Goal: Complete application form

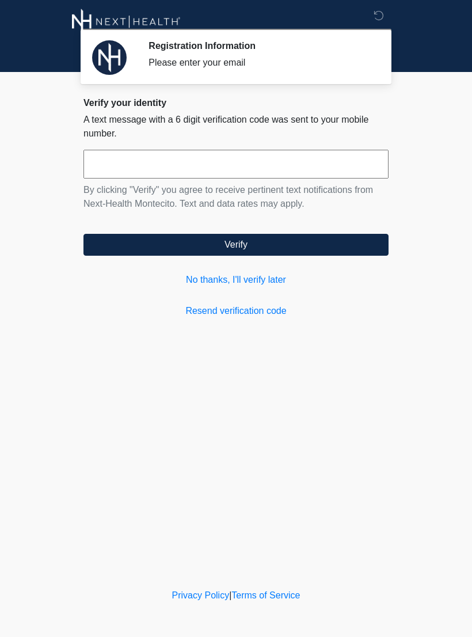
click at [283, 284] on link "No thanks, I'll verify later" at bounding box center [235, 280] width 305 height 14
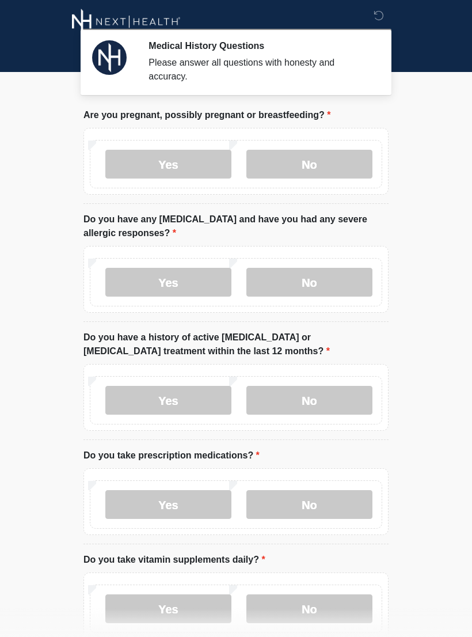
click at [326, 165] on label "No" at bounding box center [309, 164] width 126 height 29
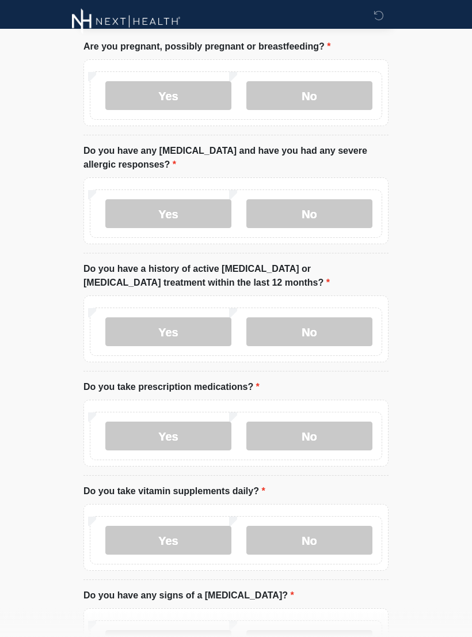
scroll to position [68, 0]
click at [323, 218] on label "No" at bounding box center [309, 213] width 126 height 29
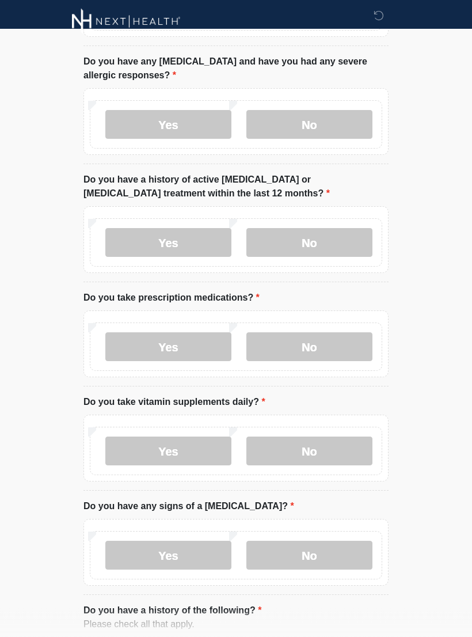
click at [325, 247] on label "No" at bounding box center [309, 242] width 126 height 29
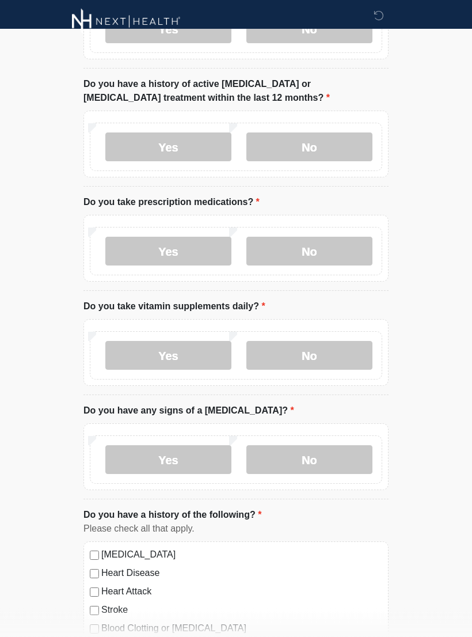
click at [322, 253] on label "No" at bounding box center [309, 251] width 126 height 29
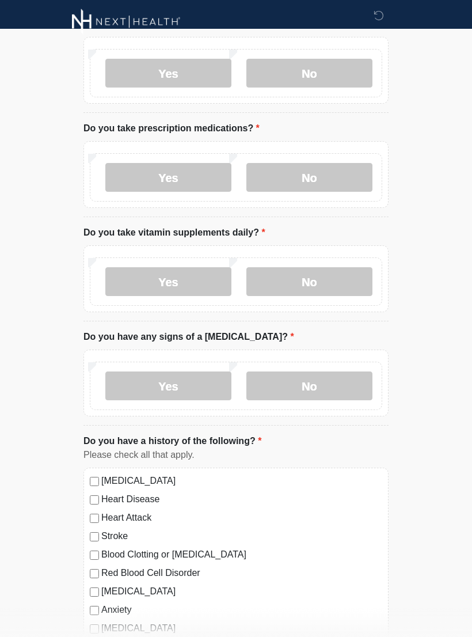
scroll to position [343, 0]
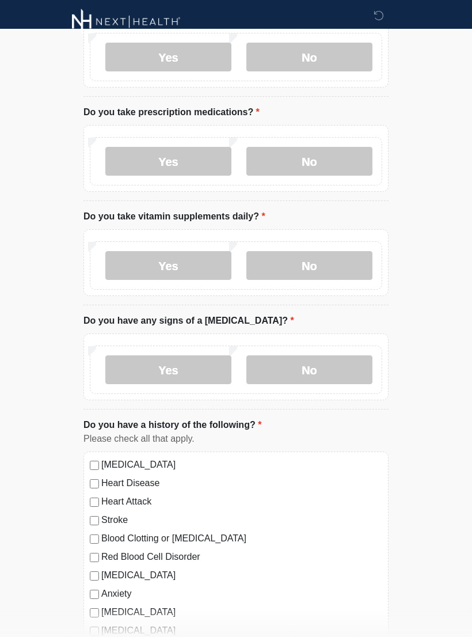
click at [193, 262] on label "Yes" at bounding box center [168, 265] width 126 height 29
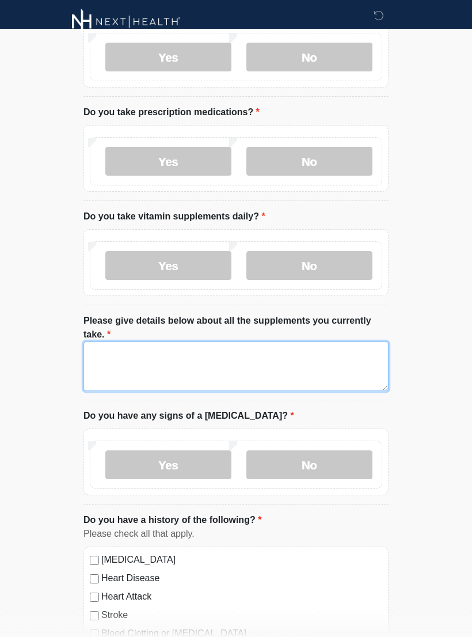
click at [302, 359] on textarea "Please give details below about all the supplements you currently take." at bounding box center [235, 365] width 305 height 49
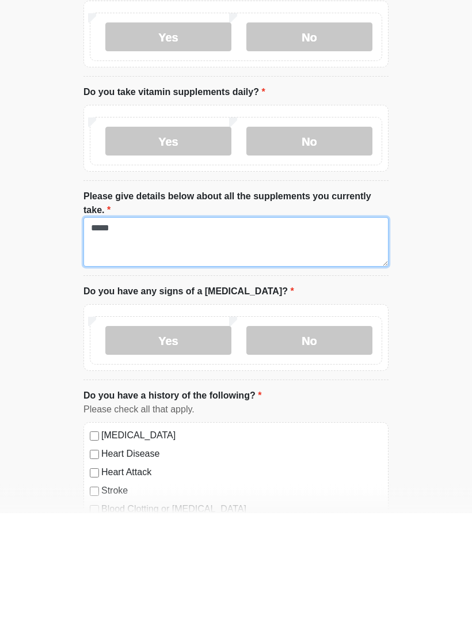
type textarea "****"
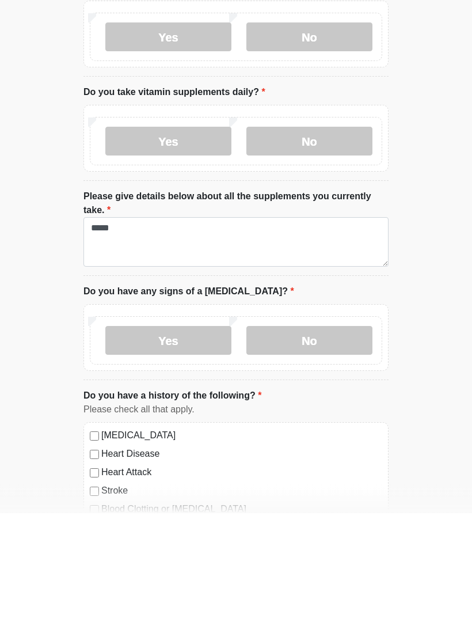
click at [323, 450] on label "No" at bounding box center [309, 464] width 126 height 29
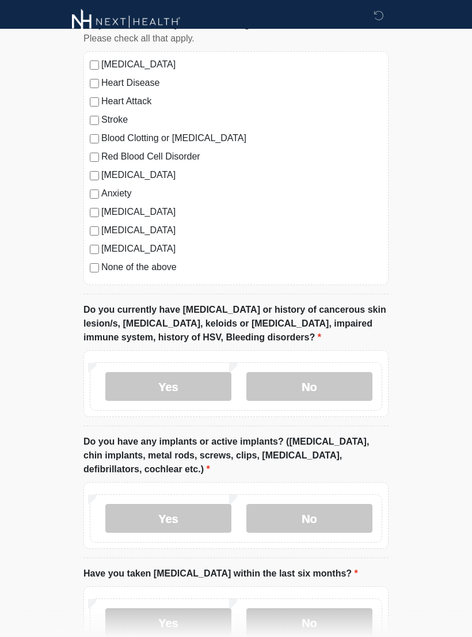
scroll to position [839, 0]
click at [318, 386] on label "No" at bounding box center [309, 385] width 126 height 29
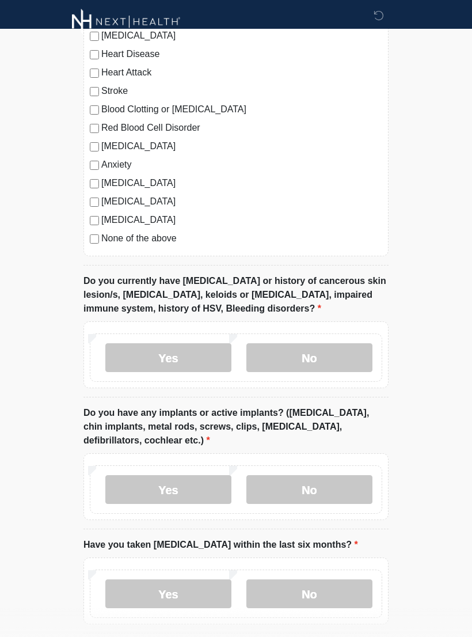
scroll to position [936, 0]
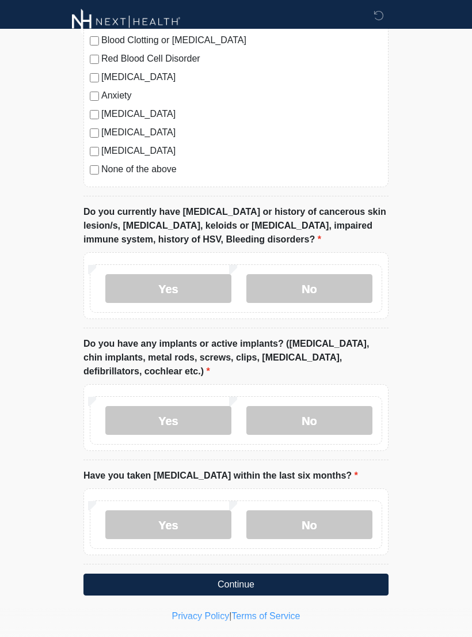
click at [321, 421] on label "No" at bounding box center [309, 420] width 126 height 29
click at [311, 523] on label "No" at bounding box center [309, 524] width 126 height 29
click at [249, 584] on button "Continue" at bounding box center [235, 584] width 305 height 22
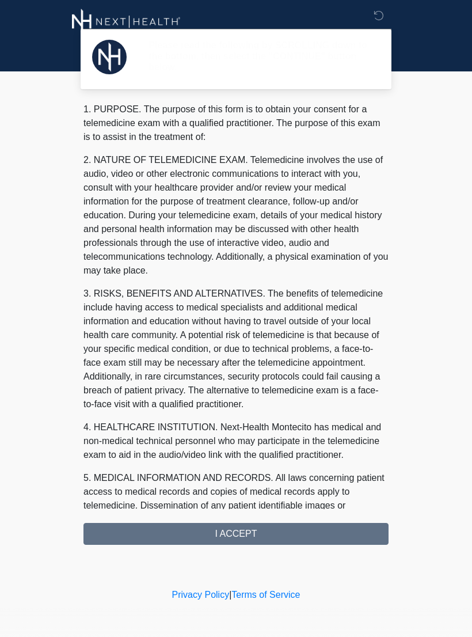
scroll to position [0, 0]
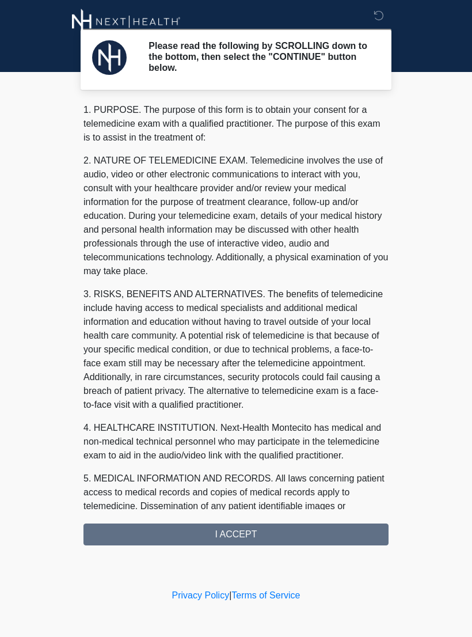
click at [247, 537] on div "1. PURPOSE. The purpose of this form is to obtain your consent for a telemedici…" at bounding box center [235, 324] width 305 height 442
click at [248, 534] on div "1. PURPOSE. The purpose of this form is to obtain your consent for a telemedici…" at bounding box center [235, 324] width 305 height 442
click at [243, 532] on div "1. PURPOSE. The purpose of this form is to obtain your consent for a telemedici…" at bounding box center [235, 324] width 305 height 442
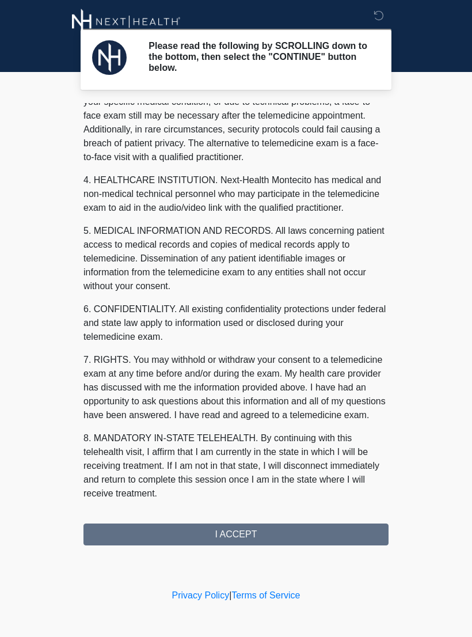
scroll to position [261, 0]
click at [242, 537] on button "I ACCEPT" at bounding box center [235, 534] width 305 height 22
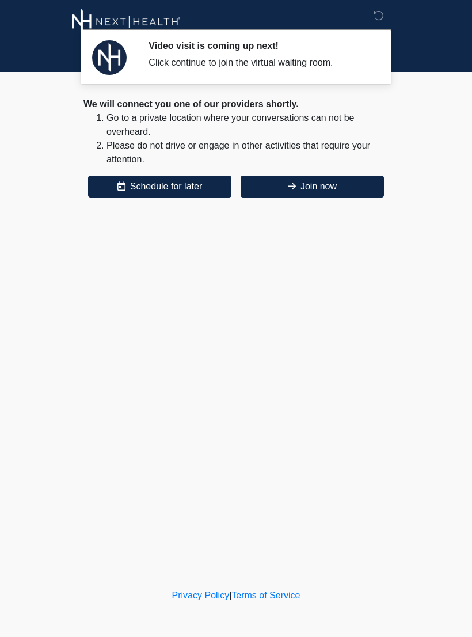
click at [326, 191] on button "Join now" at bounding box center [312, 187] width 143 height 22
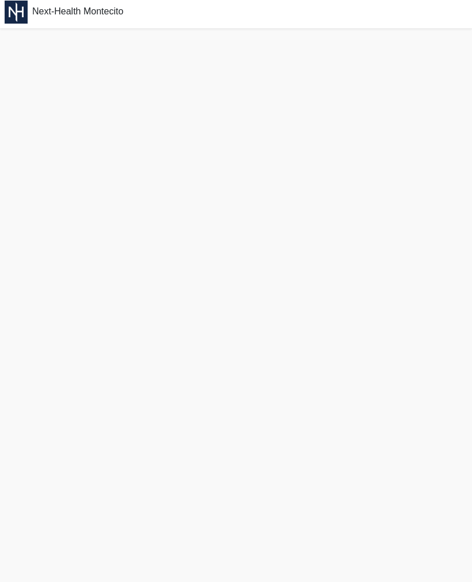
scroll to position [21, 0]
